Goal: Check status: Check status

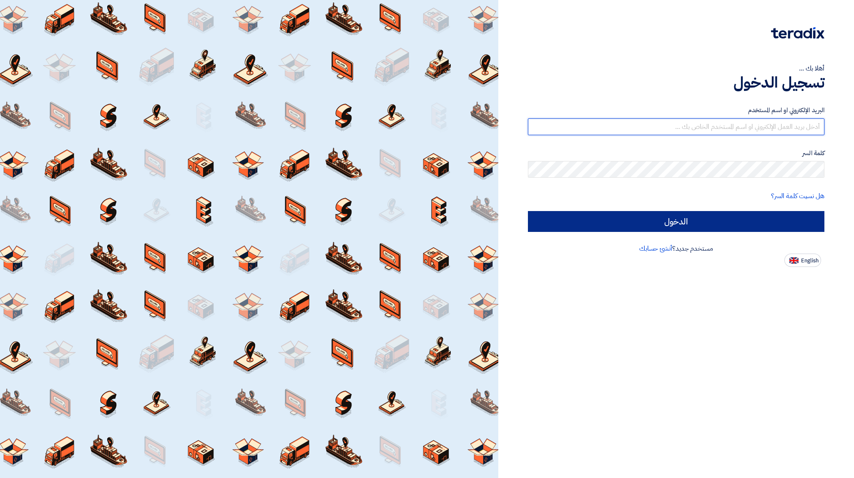
type input "[EMAIL_ADDRESS][DOMAIN_NAME]"
click at [738, 223] on input "الدخول" at bounding box center [676, 221] width 296 height 21
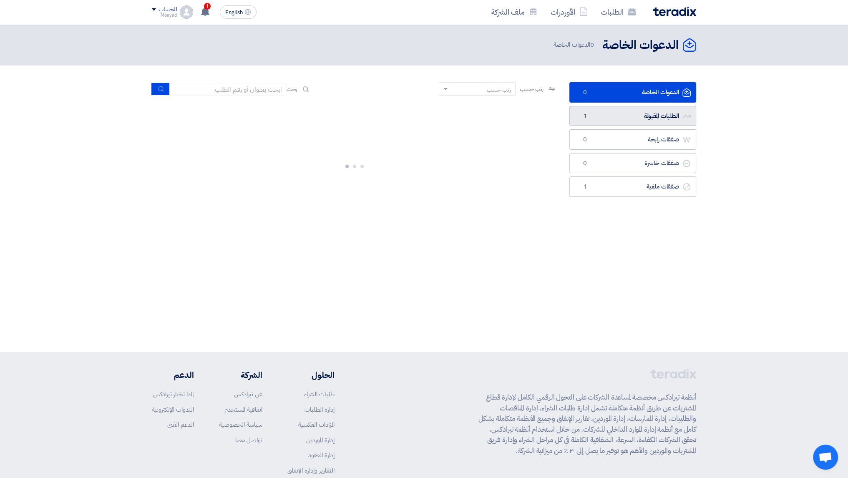
click at [645, 113] on link "الطلبات المقبولة الطلبات المقبولة 1" at bounding box center [632, 116] width 127 height 20
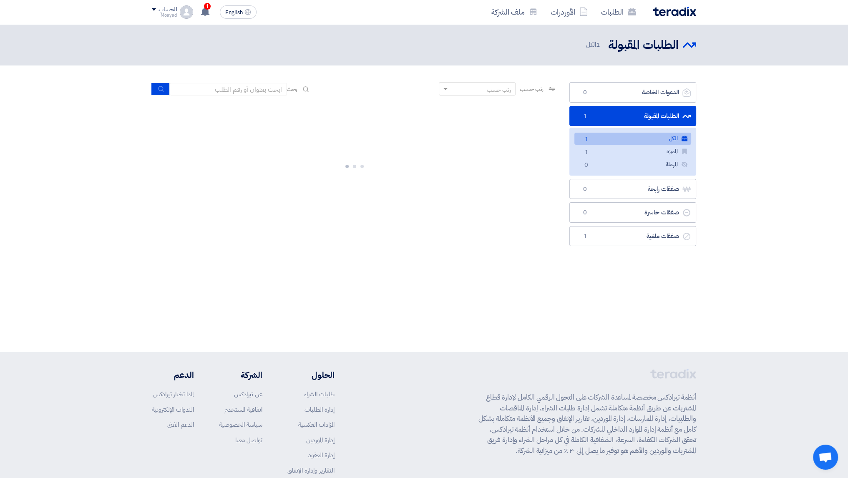
click at [651, 135] on link "الكل الكل 1" at bounding box center [632, 139] width 117 height 12
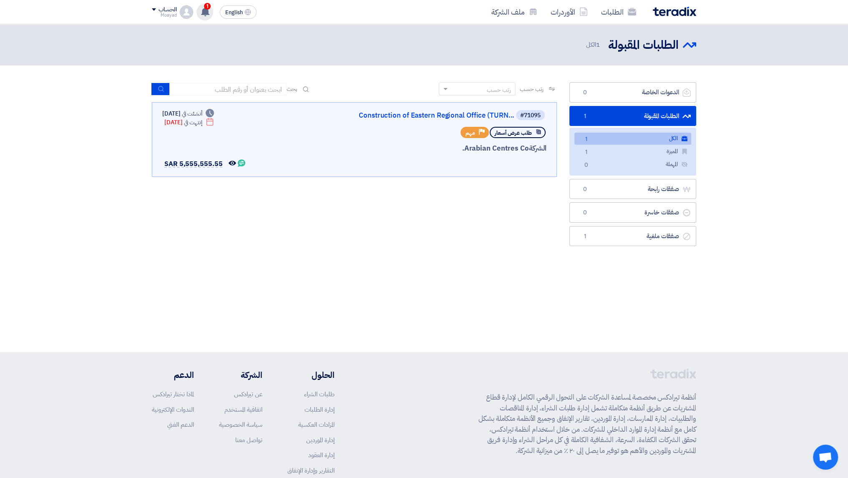
click at [211, 13] on div "1 تم مشاهدة العرض المقدم للطلب "Renovation Works for Toilets at Cenomi HQ - U W…" at bounding box center [204, 12] width 17 height 17
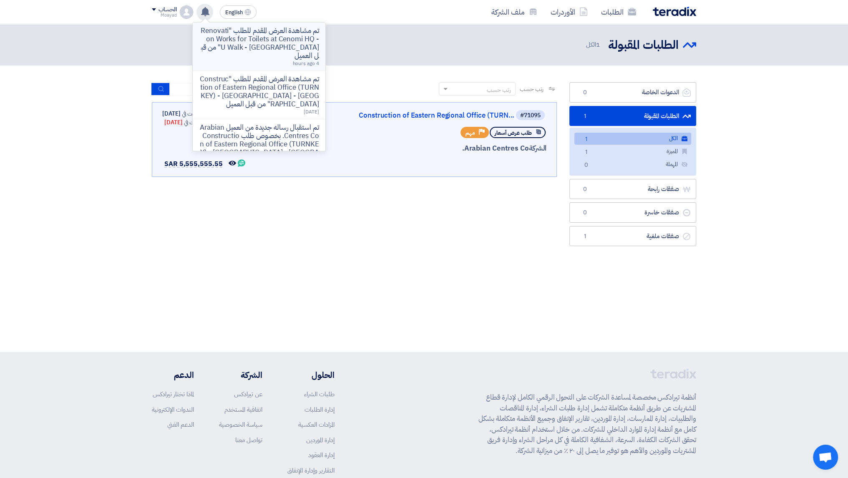
click at [253, 49] on p "تم مشاهدة العرض المقدم للطلب "Renovation Works for Toilets at Cenomi HQ - U Wal…" at bounding box center [258, 43] width 119 height 33
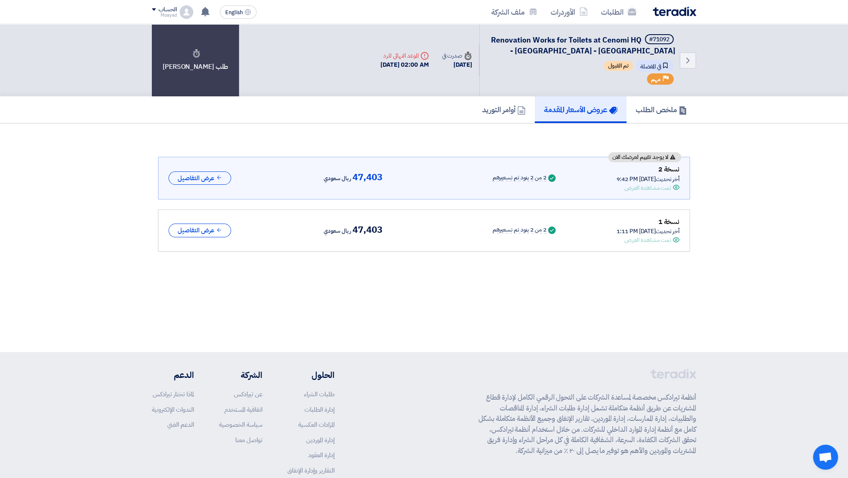
click at [650, 175] on div "أخر تحديث [DATE] 9:42 PM" at bounding box center [647, 179] width 63 height 9
click at [650, 158] on span "لا يوجد تقييم لعرضك الان" at bounding box center [640, 157] width 56 height 6
click at [180, 172] on button "عرض التفاصيل" at bounding box center [199, 178] width 63 height 14
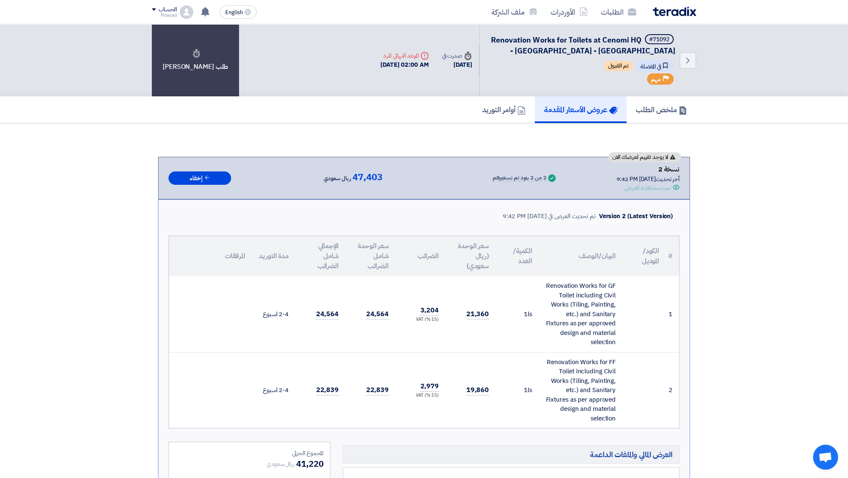
click at [619, 180] on div "أخر تحديث [DATE] 9:42 PM" at bounding box center [647, 179] width 63 height 9
click at [622, 177] on div "أخر تحديث [DATE] 9:42 PM" at bounding box center [647, 179] width 63 height 9
click at [203, 5] on div "تم مشاهدة العرض المقدم للطلب "Renovation Works for Toilets at Cenomi HQ - U Wal…" at bounding box center [204, 12] width 17 height 17
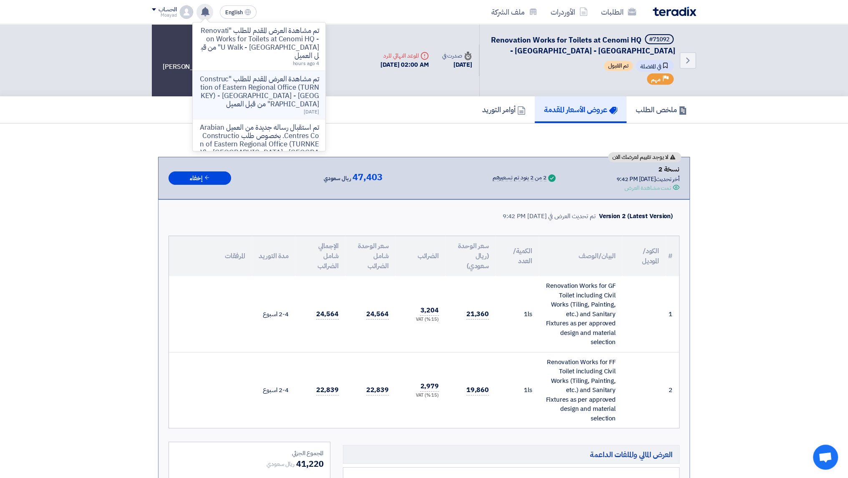
click at [253, 90] on p "تم مشاهدة العرض المقدم للطلب "Construction of Eastern Regional Office (TURNKEY)…" at bounding box center [258, 91] width 119 height 33
